Goal: Task Accomplishment & Management: Use online tool/utility

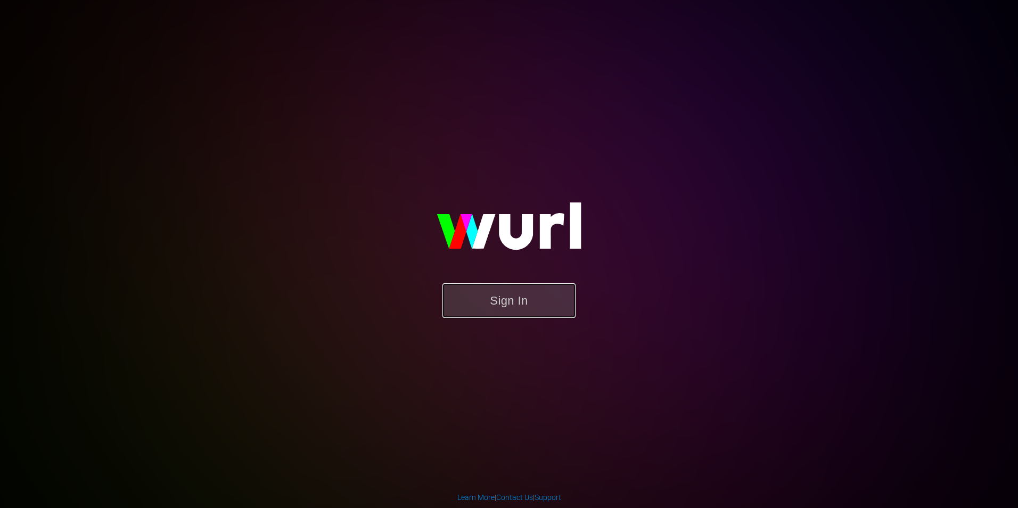
click at [561, 303] on button "Sign In" at bounding box center [508, 300] width 133 height 35
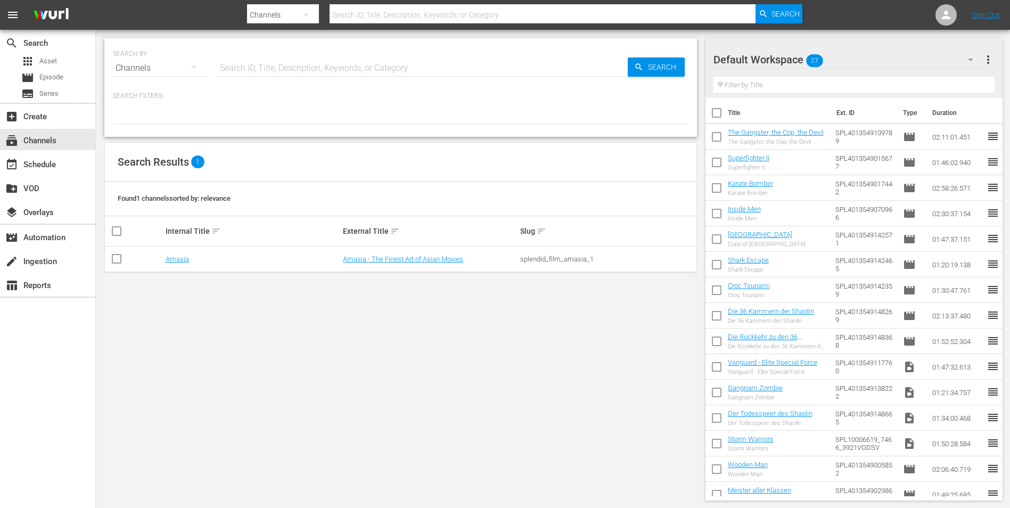
click at [503, 306] on div "SEARCH BY Search By Channels Search ID, Title, Description, Keywords, or Catego…" at bounding box center [400, 269] width 609 height 479
click at [340, 411] on div "SEARCH BY Search By Channels Search ID, Title, Description, Keywords, or Catego…" at bounding box center [400, 269] width 609 height 479
click at [48, 180] on div "create_new_folder VOD" at bounding box center [47, 187] width 95 height 21
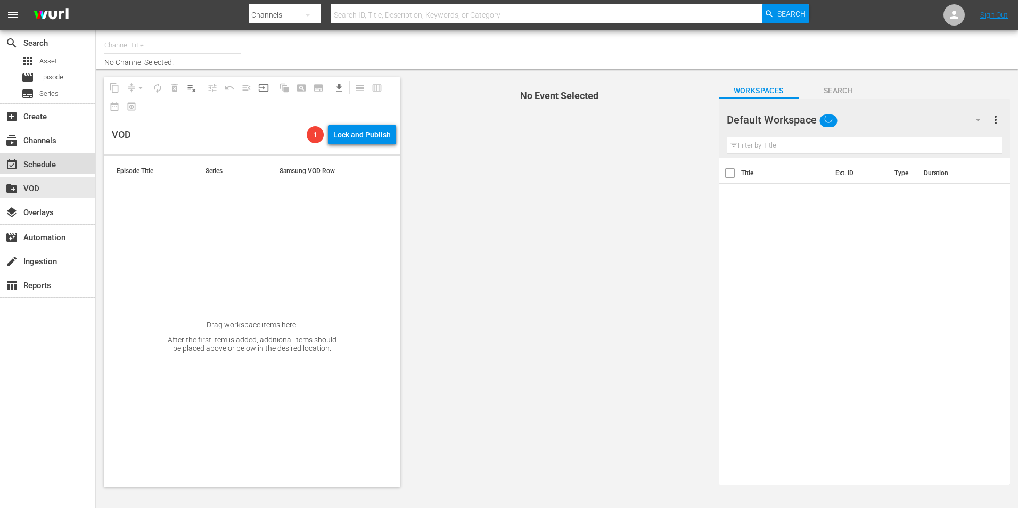
click at [48, 167] on div "event_available Schedule" at bounding box center [30, 163] width 60 height 10
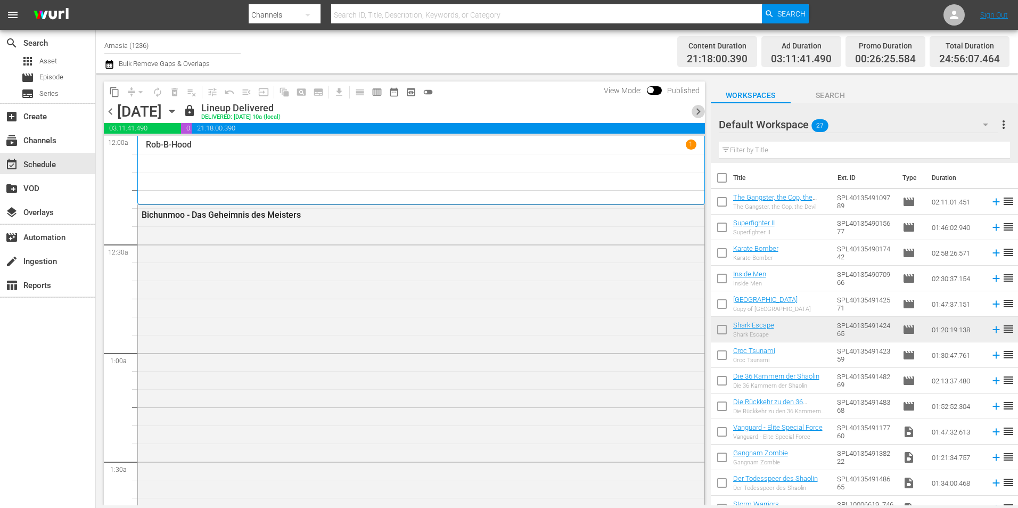
click at [694, 112] on span "chevron_right" at bounding box center [697, 111] width 13 height 13
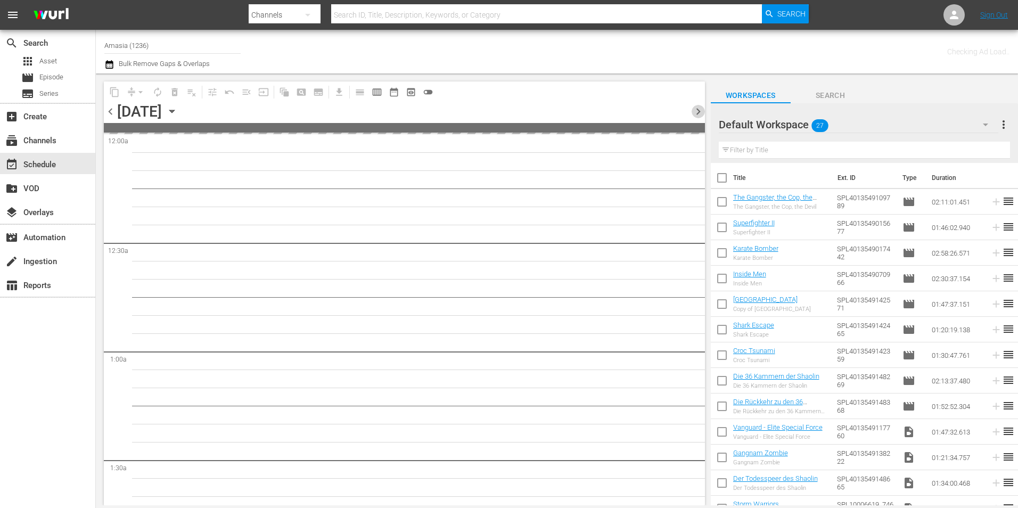
click at [694, 112] on span "chevron_right" at bounding box center [697, 111] width 13 height 13
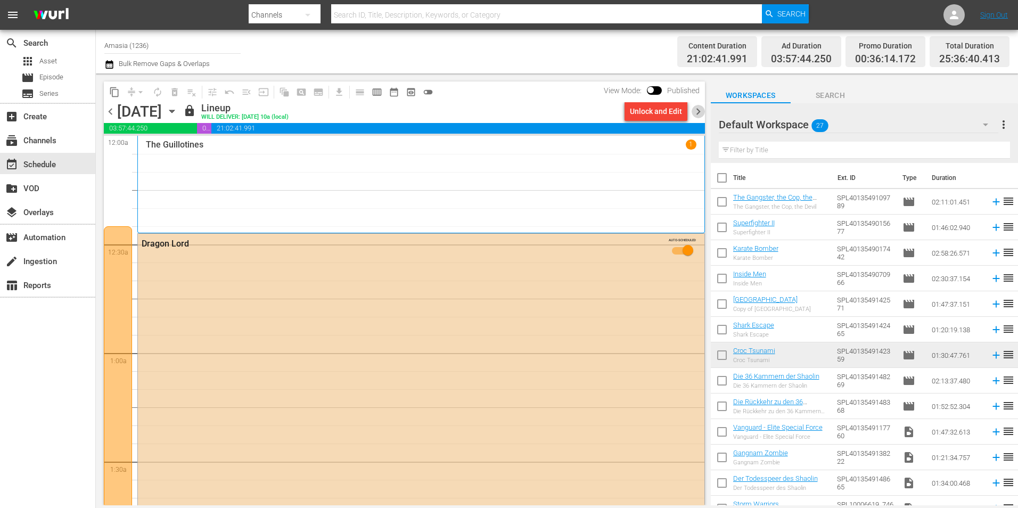
click at [694, 112] on span "chevron_right" at bounding box center [697, 111] width 13 height 13
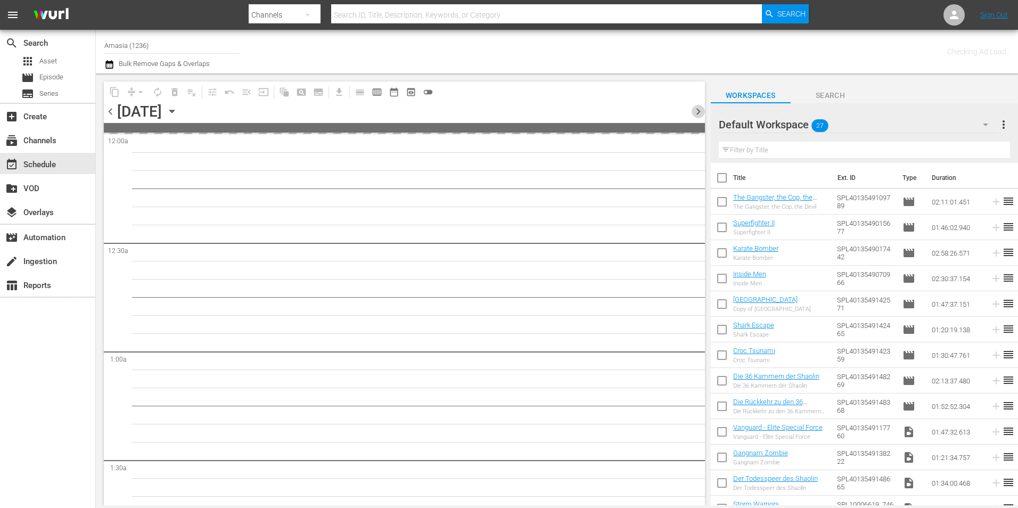
click at [694, 112] on span "chevron_right" at bounding box center [697, 111] width 13 height 13
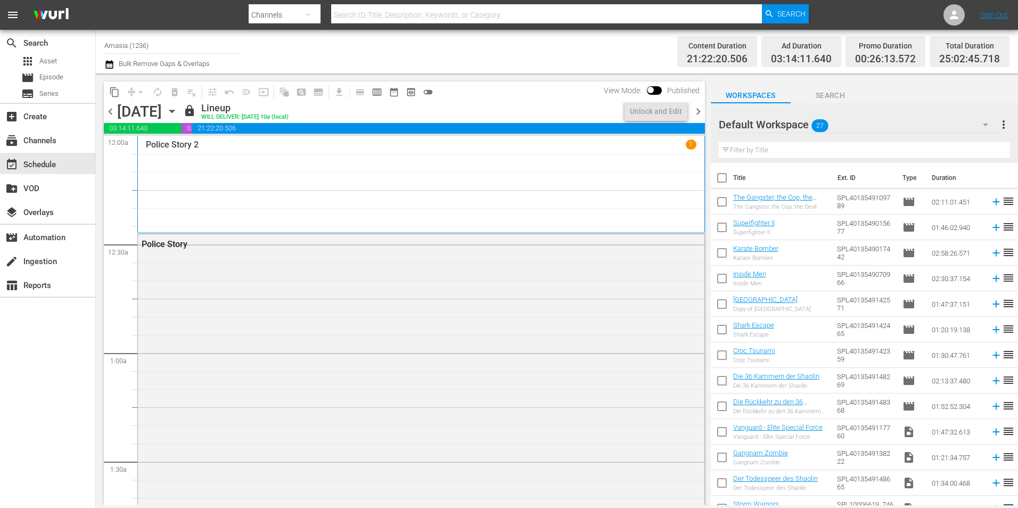
click at [694, 112] on span "chevron_right" at bounding box center [697, 111] width 13 height 13
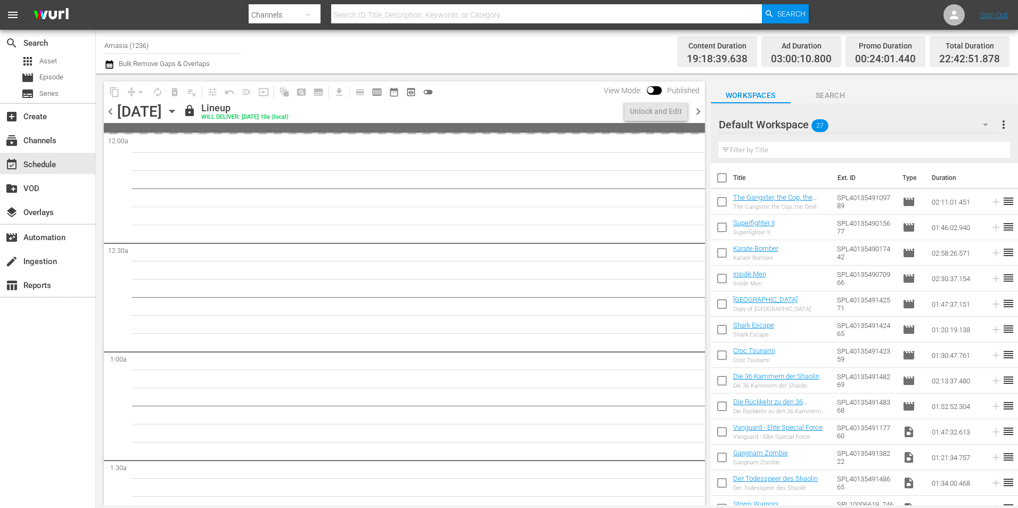
click at [692, 110] on span "chevron_right" at bounding box center [697, 111] width 13 height 13
